Goal: Navigation & Orientation: Find specific page/section

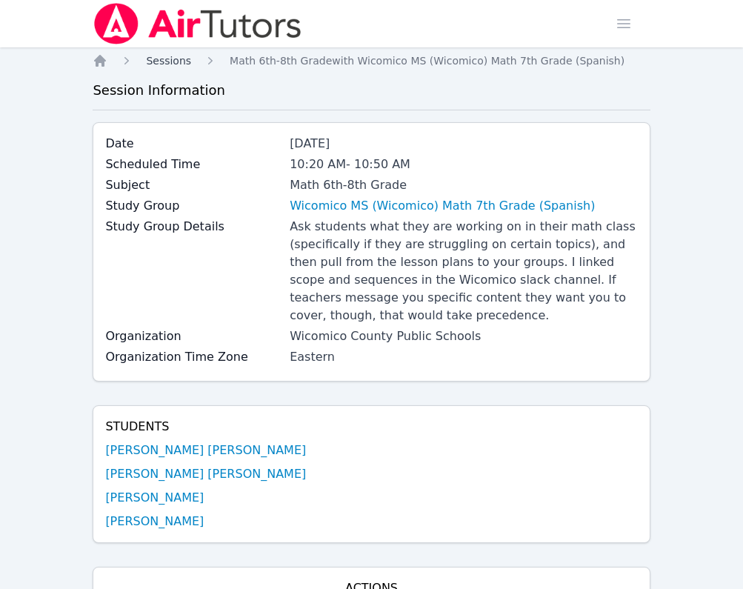
click at [172, 62] on span "Sessions" at bounding box center [168, 61] width 45 height 12
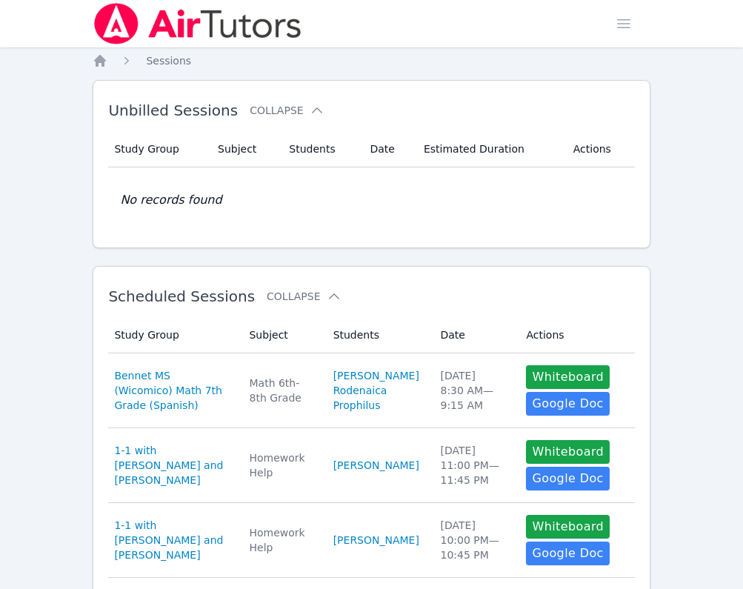
click at [107, 56] on ol "Home Sessions" at bounding box center [142, 60] width 99 height 15
click at [97, 59] on icon "Breadcrumb" at bounding box center [100, 61] width 12 height 12
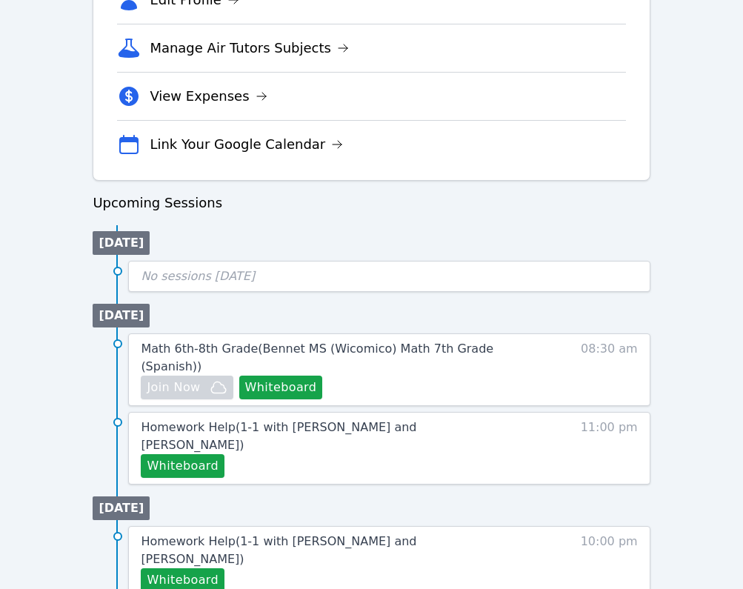
scroll to position [563, 0]
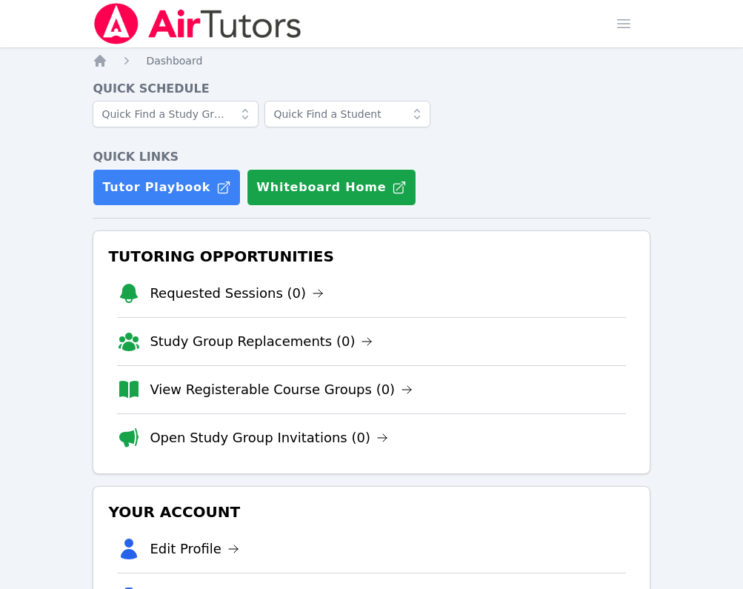
scroll to position [463, 0]
